Goal: Information Seeking & Learning: Learn about a topic

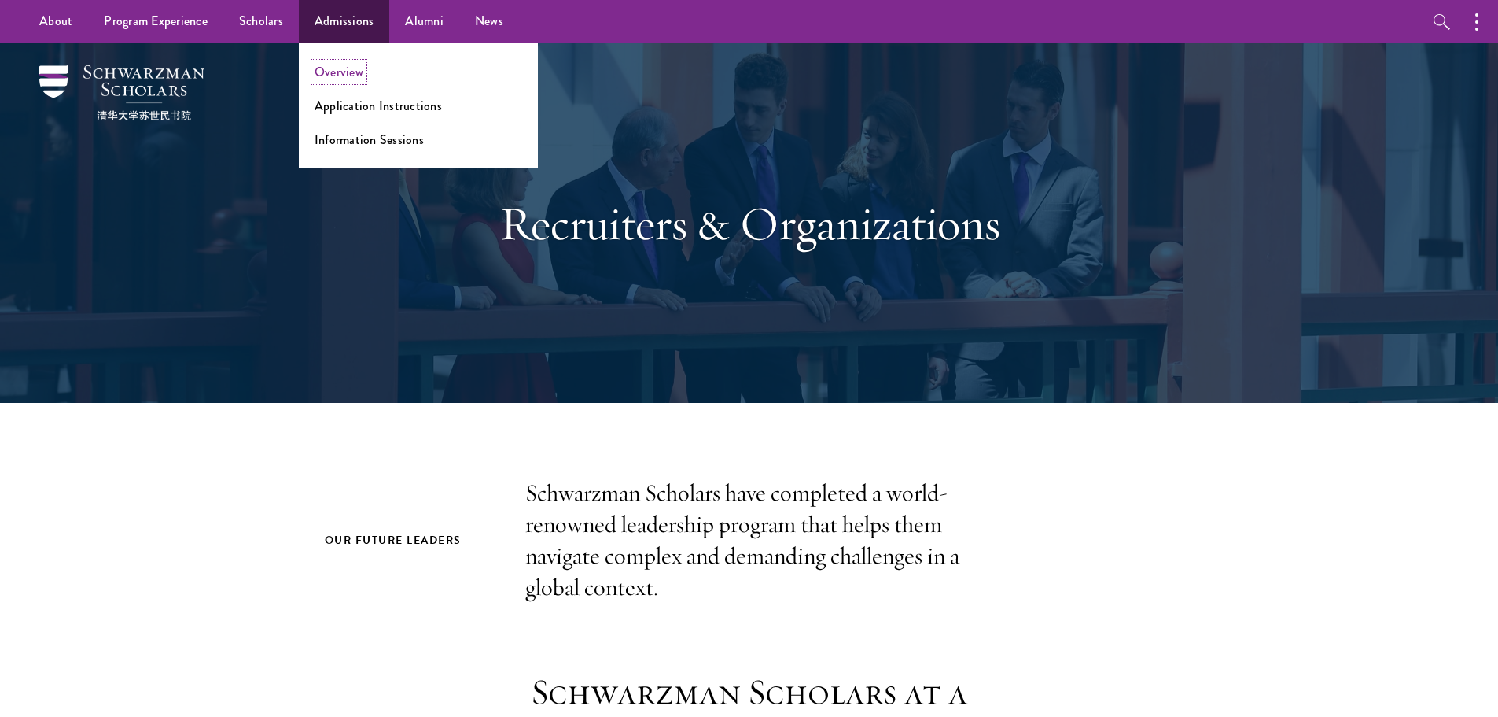
click at [341, 76] on link "Overview" at bounding box center [339, 72] width 49 height 18
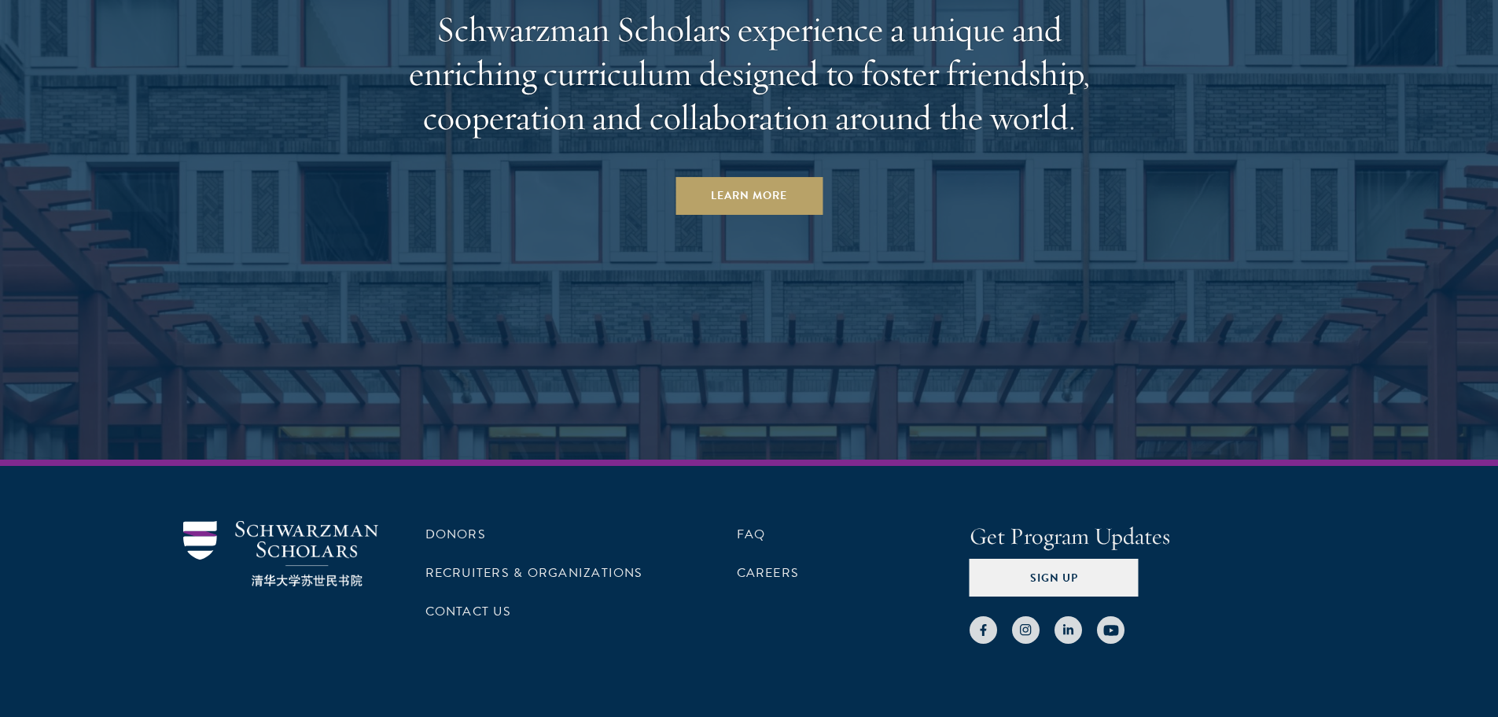
scroll to position [7793, 0]
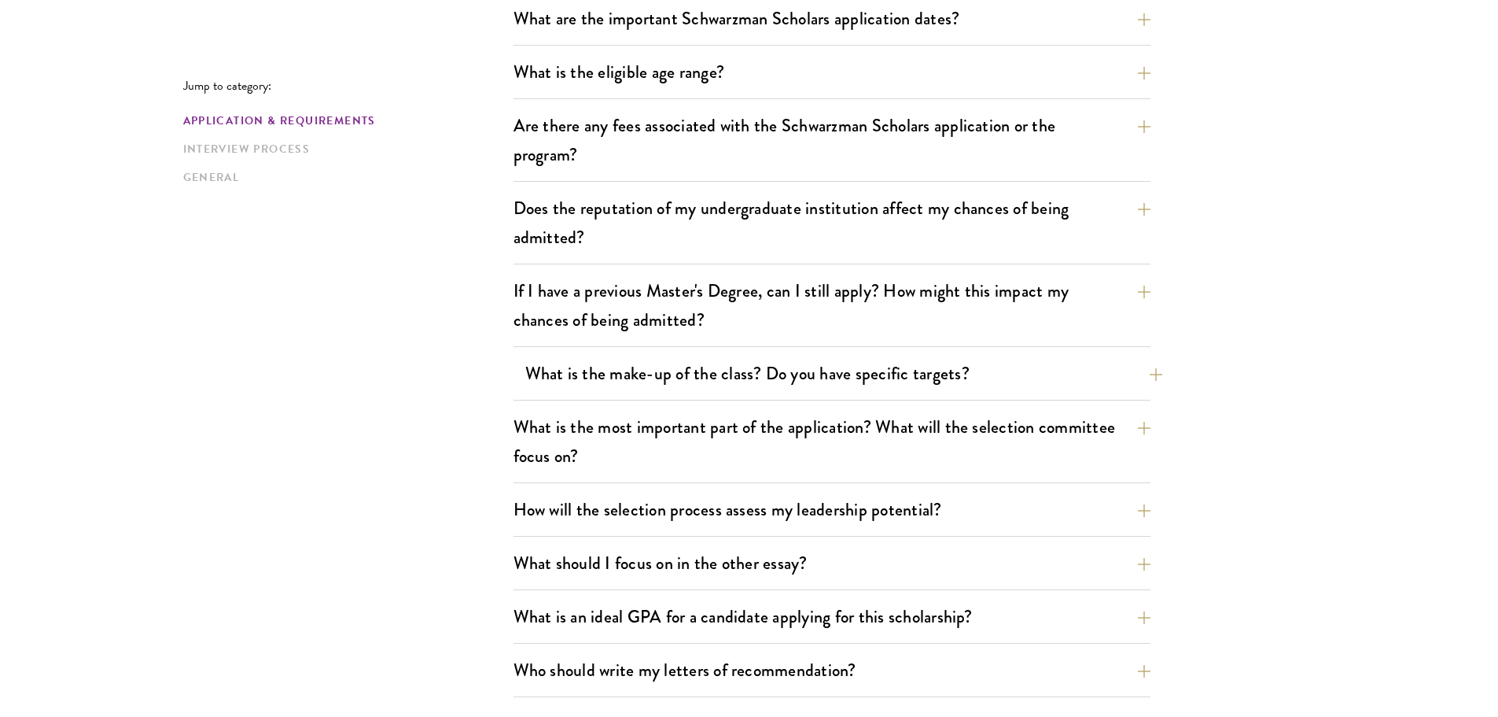
scroll to position [569, 0]
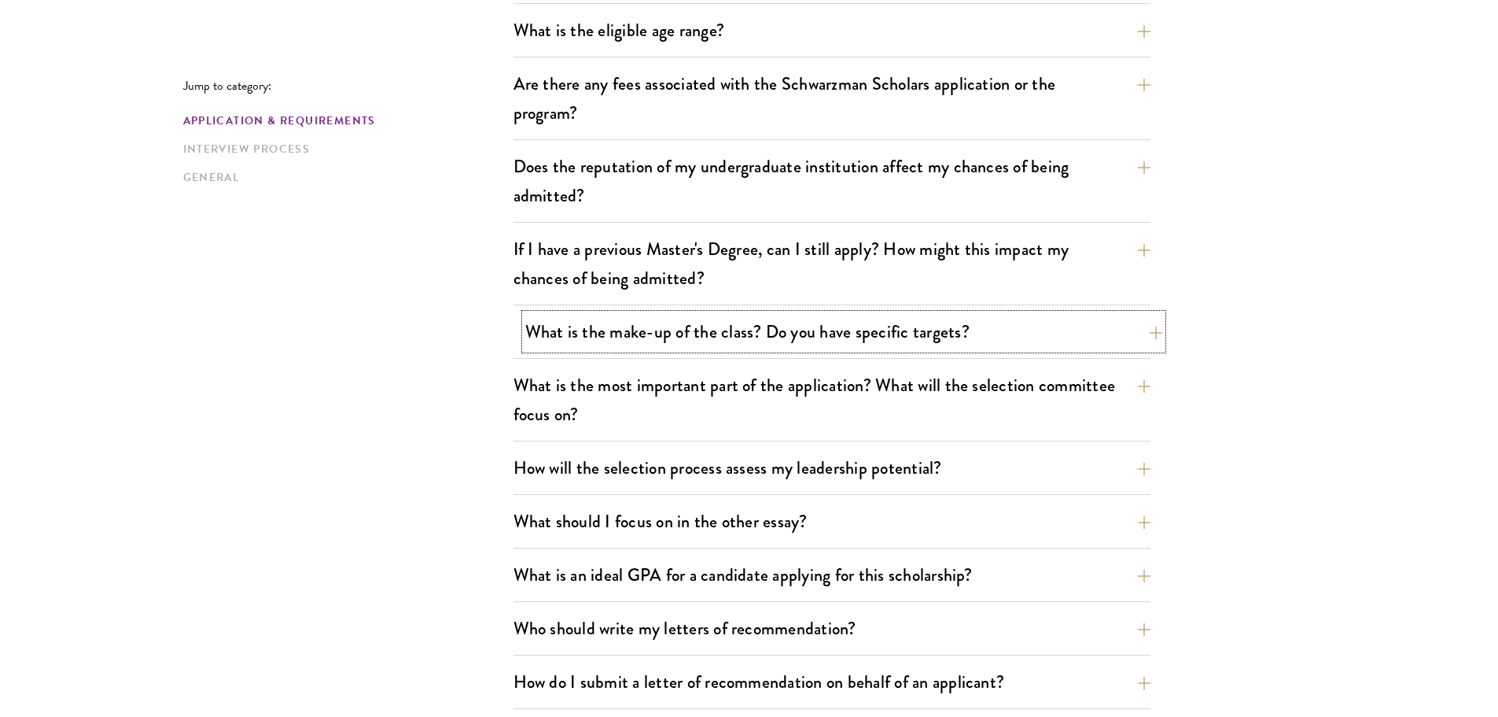
click at [967, 330] on button "What is the make-up of the class? Do you have specific targets?" at bounding box center [843, 331] width 637 height 35
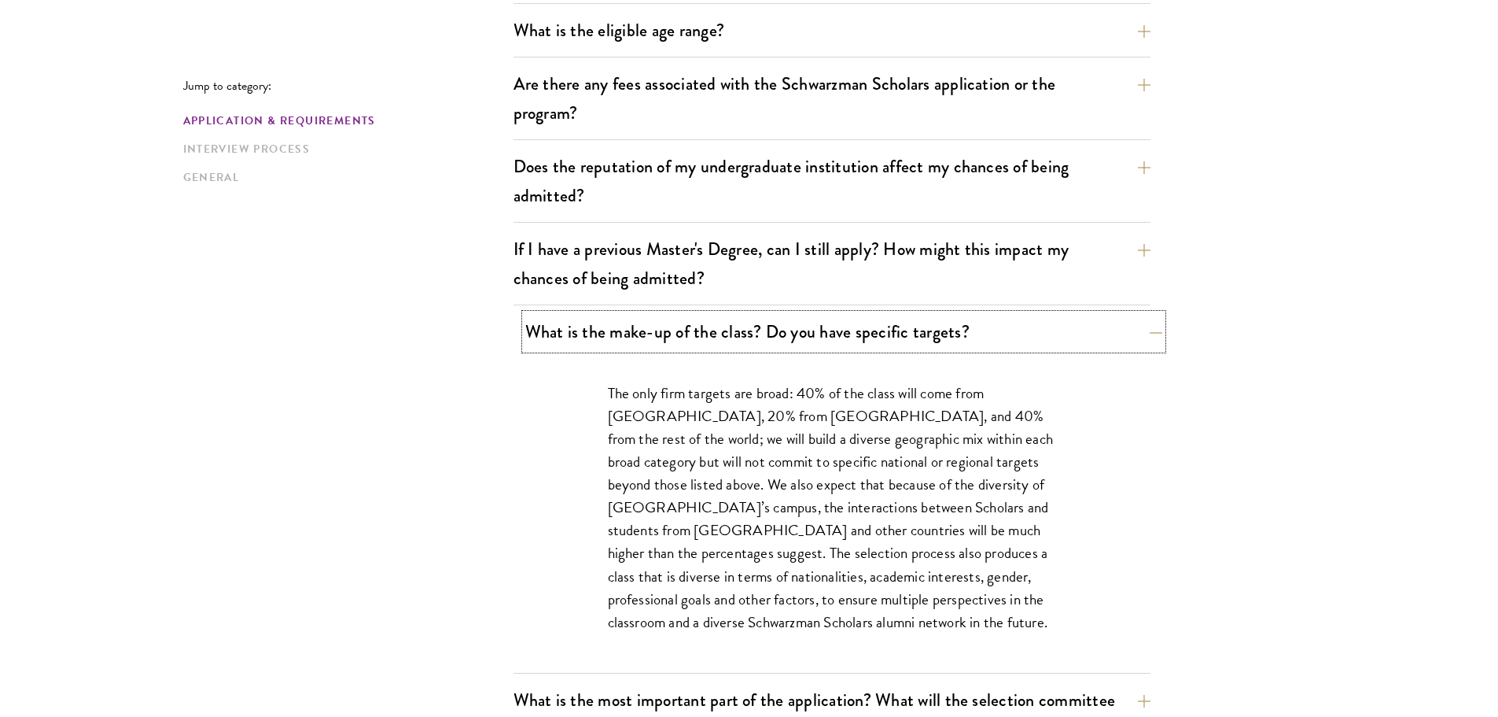
scroll to position [0, 0]
